Goal: Book appointment/travel/reservation

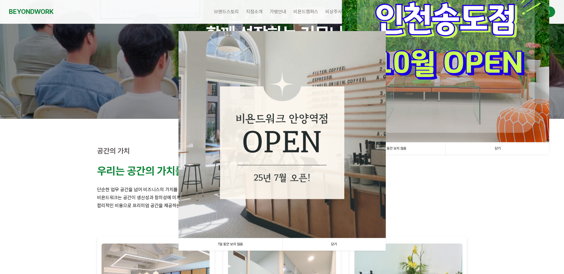
scroll to position [118, 0]
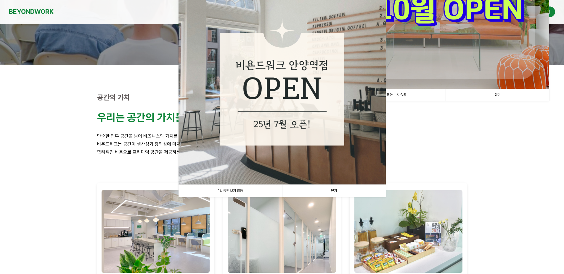
click at [335, 190] on link "닫기" at bounding box center [334, 191] width 104 height 12
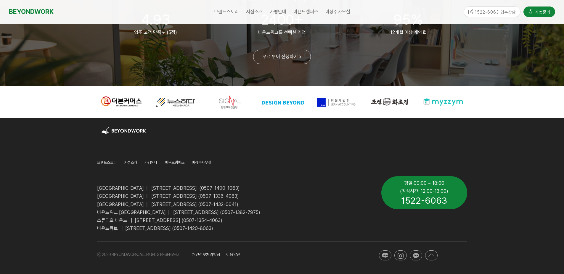
scroll to position [0, 0]
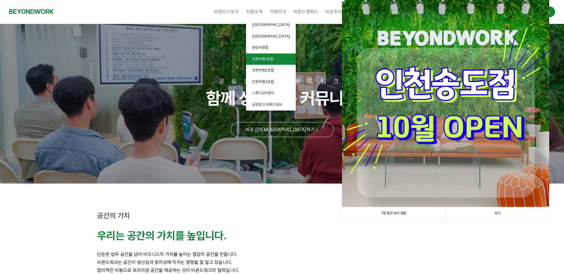
click at [278, 58] on link "인천부평1호점" at bounding box center [271, 60] width 50 height 12
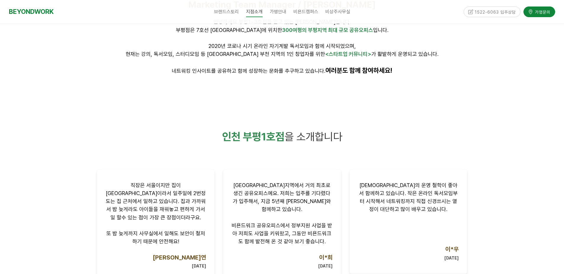
scroll to position [414, 0]
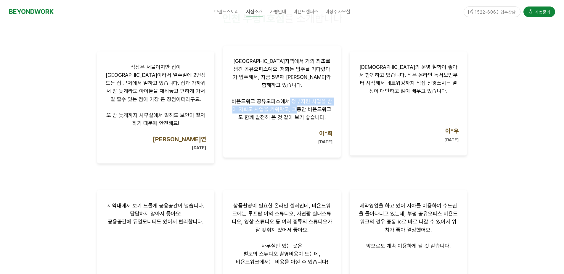
drag, startPoint x: 292, startPoint y: 95, endPoint x: 301, endPoint y: 107, distance: 15.0
click at [301, 107] on span "비욘드워크 공유오피스에서 정부지원 사업을 받아 저희도 사업을 키워왔고, 그동안 비욘드워크도 함께 발전해 온 것 같아 보기 좋습니다." at bounding box center [282, 109] width 101 height 22
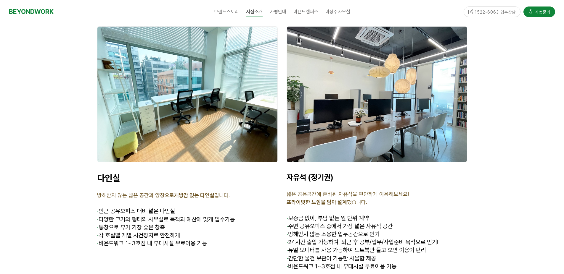
scroll to position [1835, 0]
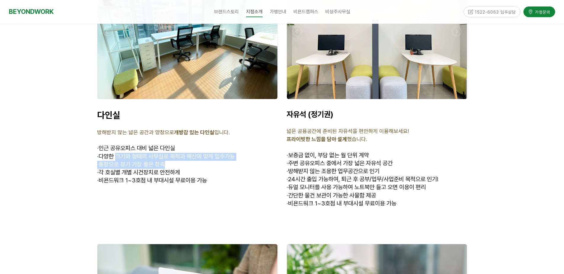
drag, startPoint x: 118, startPoint y: 150, endPoint x: 223, endPoint y: 156, distance: 105.9
click at [223, 156] on div "다인실 방해받지 않는 넓은 공간과 양창으로 개방감 있는 다인실 입니다. · 인근 공유오피스 대비 넓은 다인실 · 다양한 크기와 형태의 사무실로…" at bounding box center [187, 151] width 181 height 83
click at [220, 161] on p "· 통창으로 뷰가 가장 좋은 창측" at bounding box center [187, 165] width 181 height 8
click at [231, 153] on span "· 다양한 크기와 형태의 사무실로 목적과 예산에 맞게 입주가능" at bounding box center [166, 156] width 138 height 7
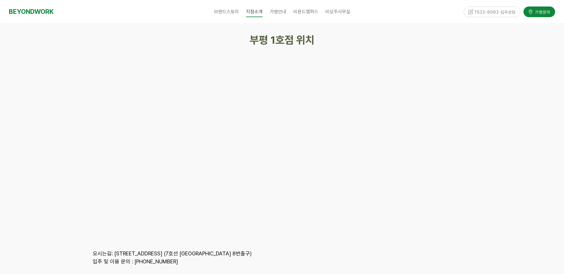
scroll to position [2546, 0]
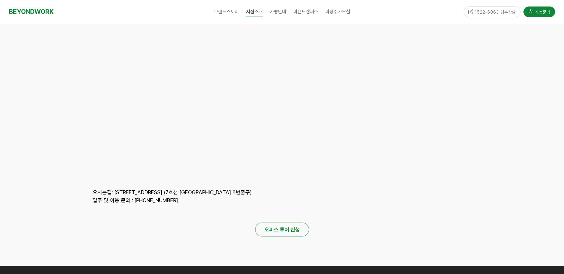
click at [293, 227] on strong "오피스 투어 신청" at bounding box center [282, 230] width 36 height 6
